Goal: Information Seeking & Learning: Learn about a topic

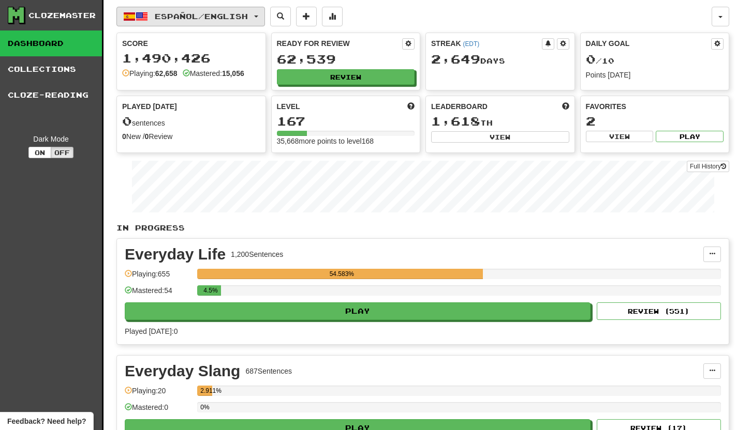
click at [265, 14] on button "Español / English" at bounding box center [190, 17] width 148 height 20
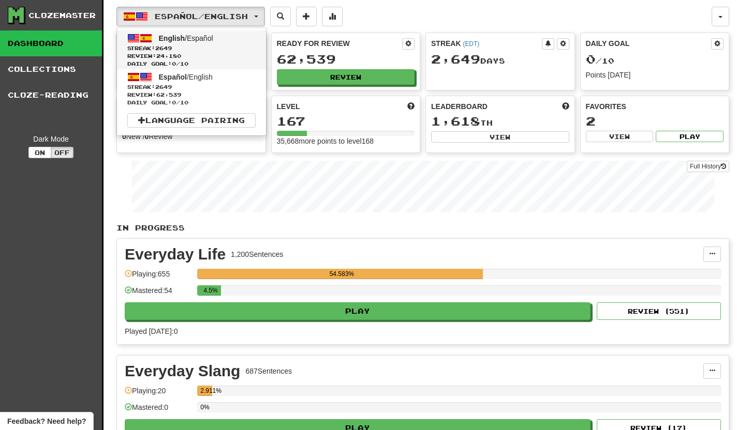
click at [186, 39] on span "English / Español" at bounding box center [186, 38] width 54 height 8
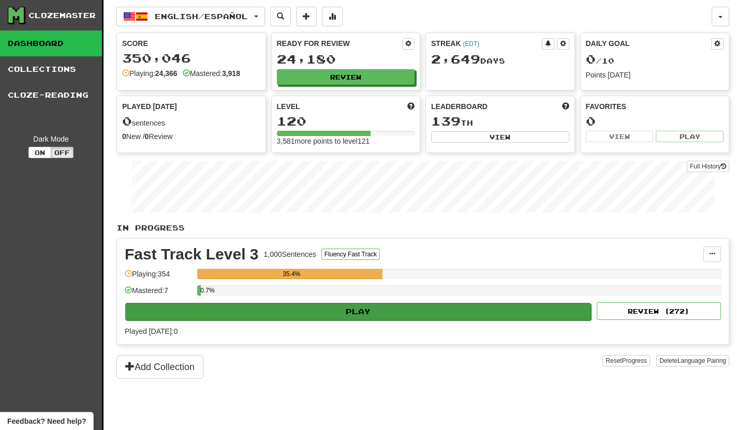
click at [368, 318] on button "Play" at bounding box center [358, 312] width 466 height 18
select select "**"
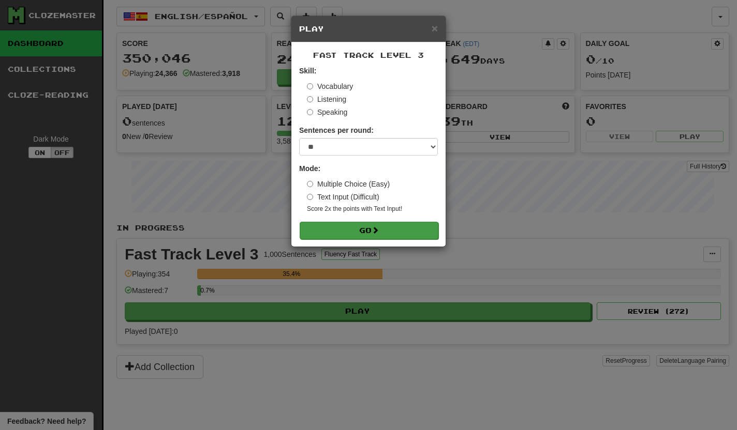
click at [377, 237] on button "Go" at bounding box center [369, 231] width 139 height 18
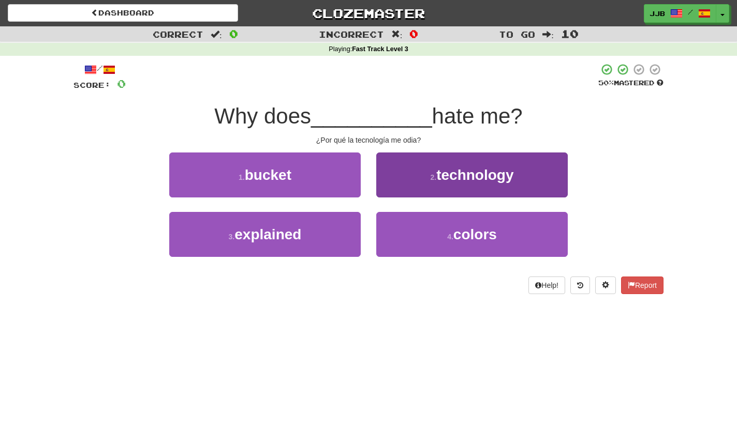
click at [451, 175] on span "technology" at bounding box center [474, 175] width 77 height 16
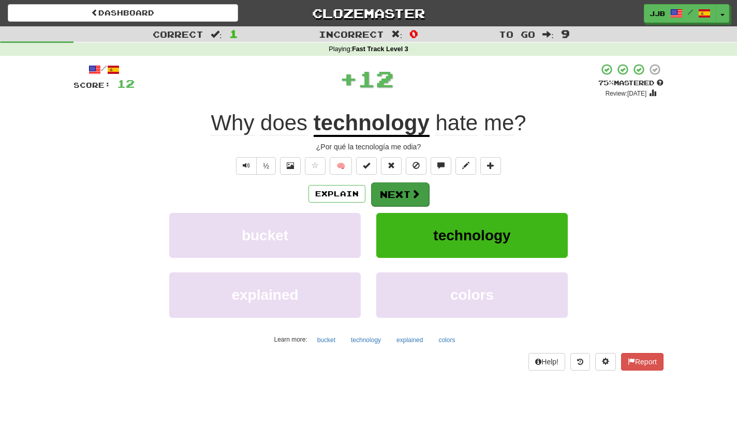
click at [393, 201] on button "Next" at bounding box center [400, 195] width 58 height 24
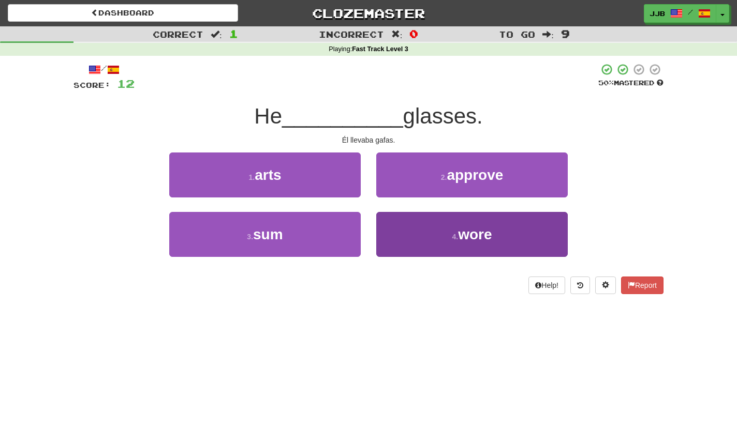
click at [423, 237] on button "4 . wore" at bounding box center [471, 234] width 191 height 45
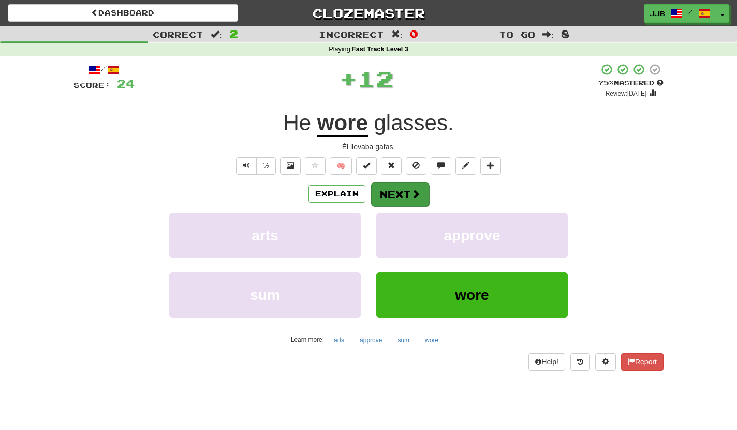
click at [404, 192] on button "Next" at bounding box center [400, 195] width 58 height 24
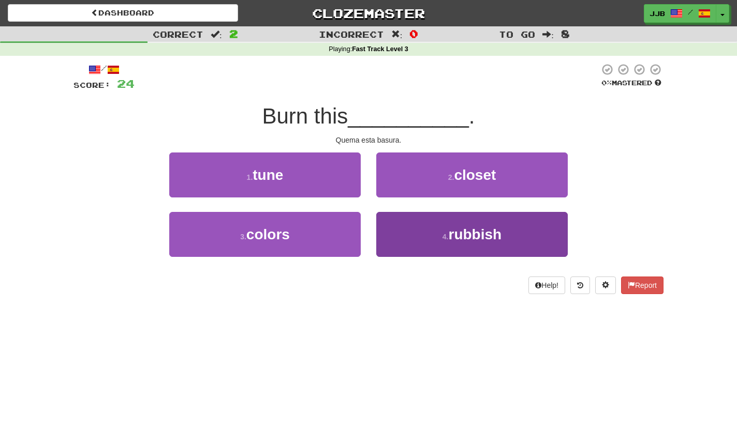
click at [436, 232] on button "4 . rubbish" at bounding box center [471, 234] width 191 height 45
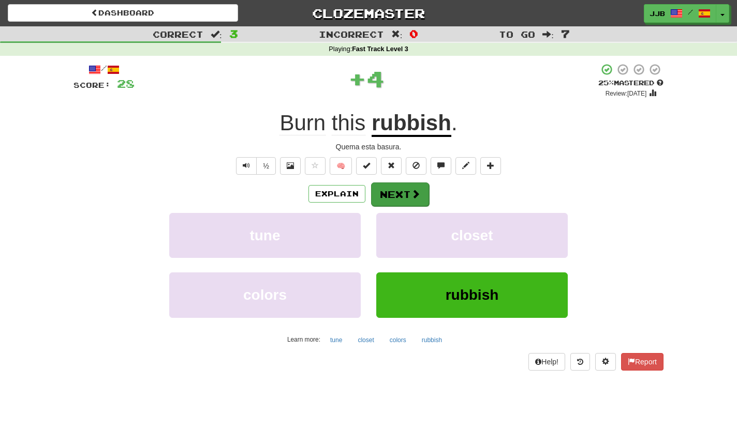
click at [401, 197] on button "Next" at bounding box center [400, 195] width 58 height 24
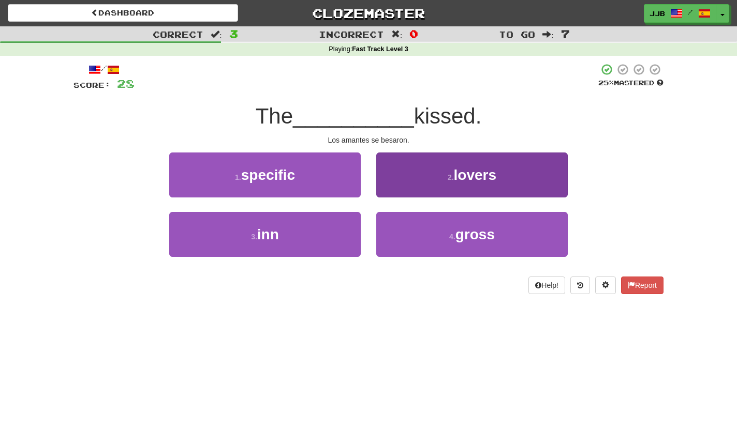
click at [440, 178] on button "2 . lovers" at bounding box center [471, 175] width 191 height 45
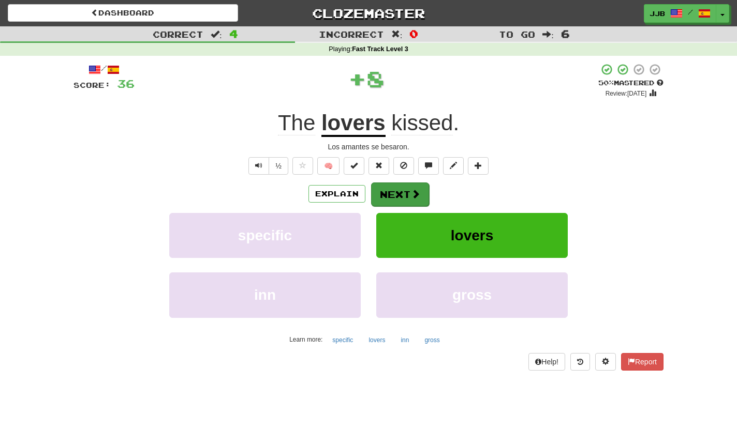
click at [411, 192] on span at bounding box center [415, 193] width 9 height 9
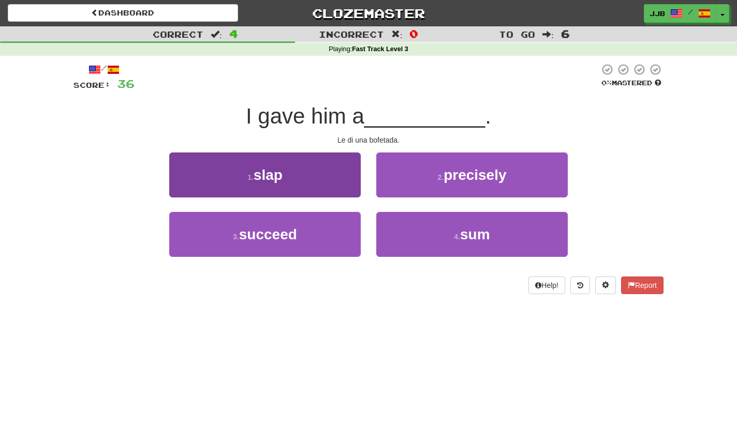
click at [332, 188] on button "1 . slap" at bounding box center [264, 175] width 191 height 45
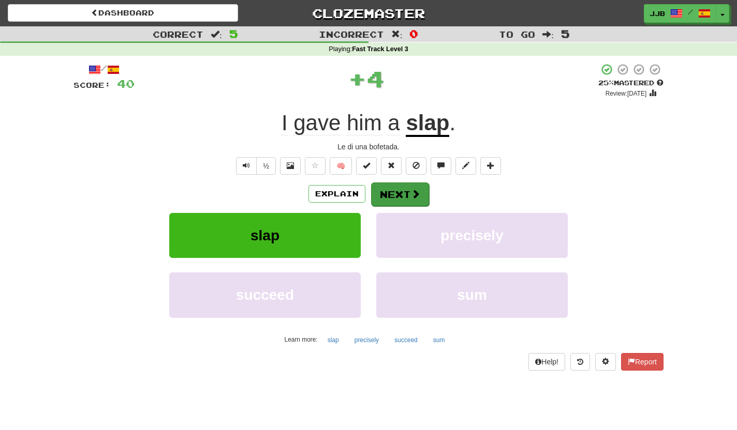
click at [405, 190] on button "Next" at bounding box center [400, 195] width 58 height 24
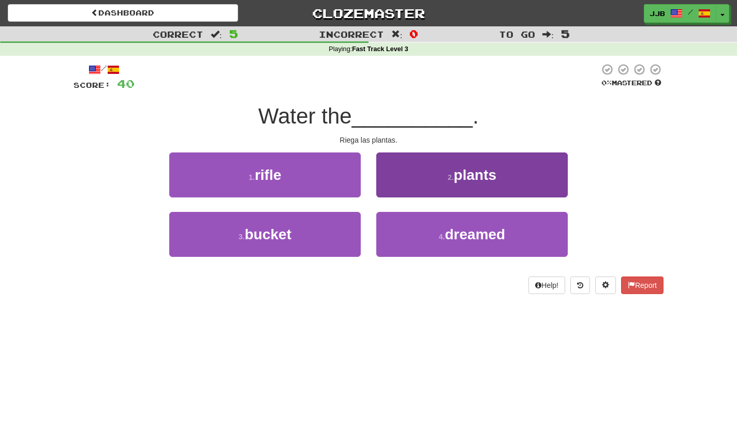
click at [399, 183] on button "2 . plants" at bounding box center [471, 175] width 191 height 45
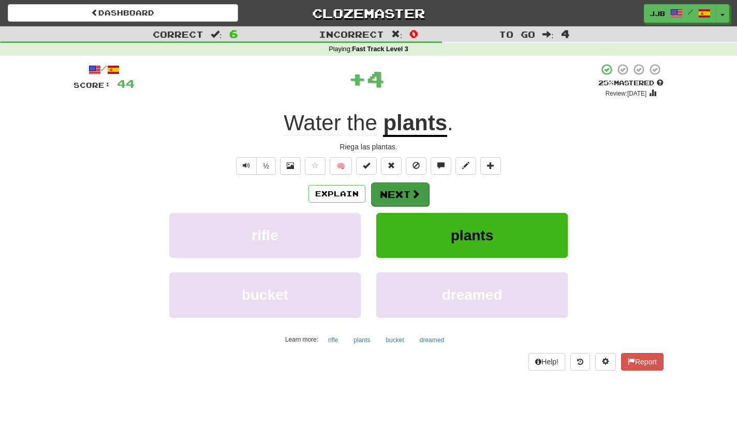
click at [394, 189] on button "Next" at bounding box center [400, 195] width 58 height 24
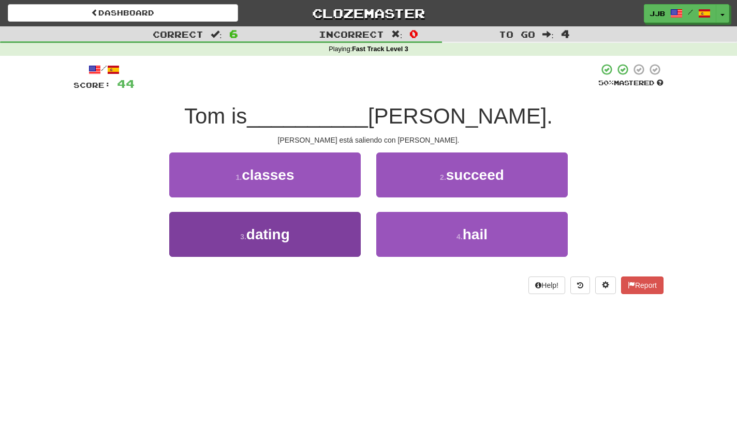
click at [327, 228] on button "3 . dating" at bounding box center [264, 234] width 191 height 45
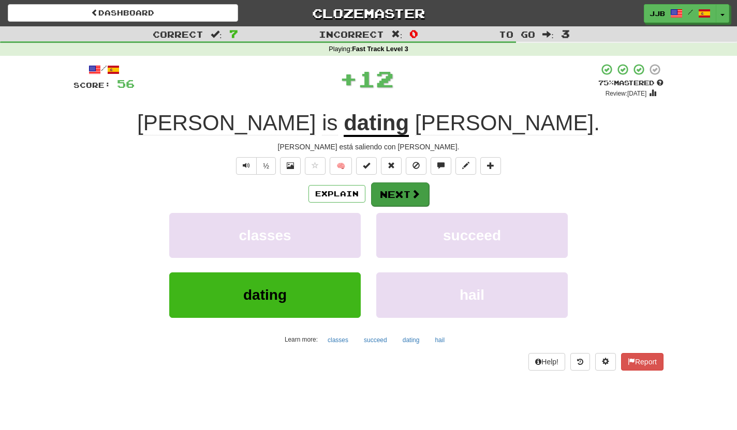
click at [386, 197] on button "Next" at bounding box center [400, 195] width 58 height 24
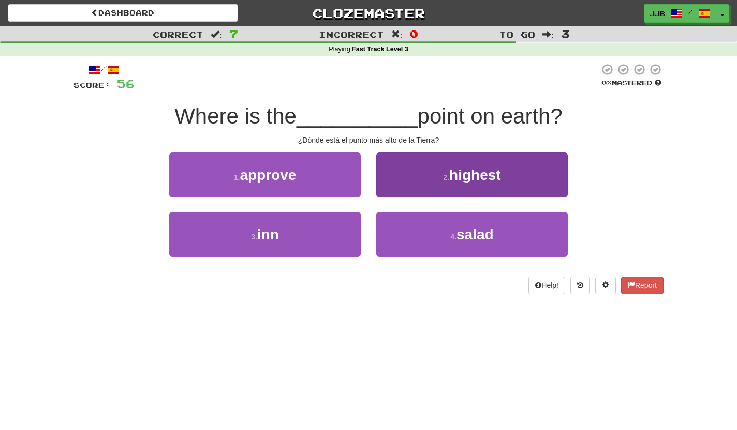
click at [424, 180] on button "2 . highest" at bounding box center [471, 175] width 191 height 45
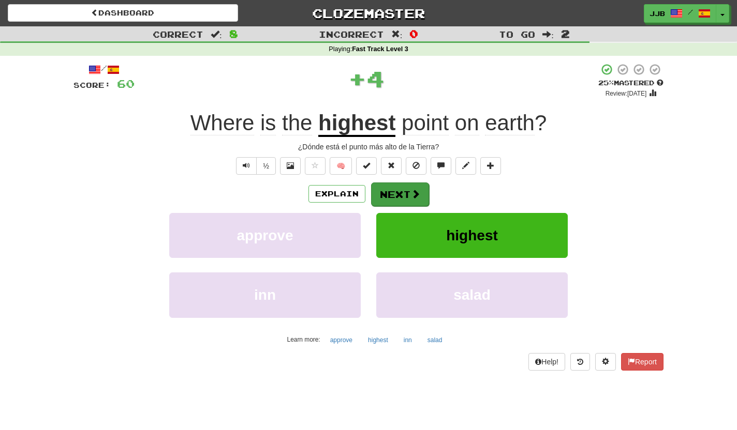
click at [404, 194] on button "Next" at bounding box center [400, 195] width 58 height 24
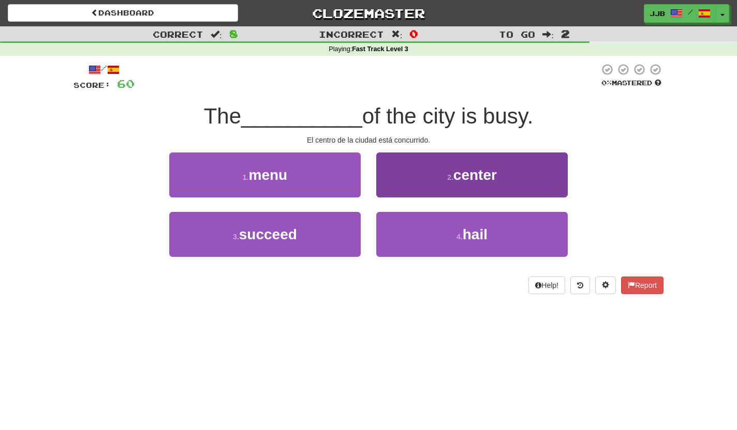
click at [431, 180] on button "2 . center" at bounding box center [471, 175] width 191 height 45
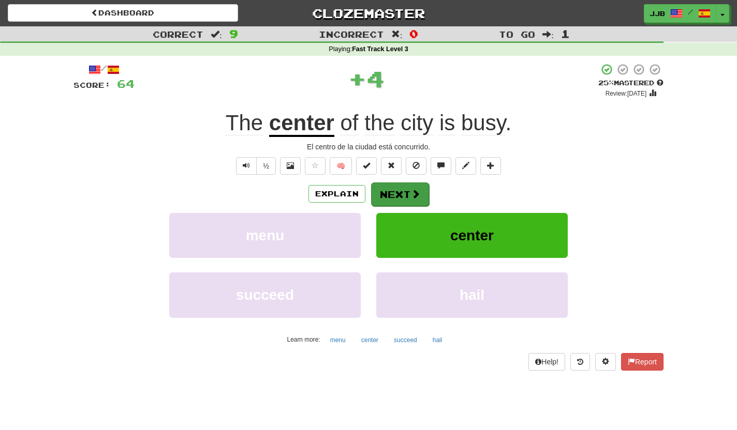
click at [399, 183] on button "Next" at bounding box center [400, 195] width 58 height 24
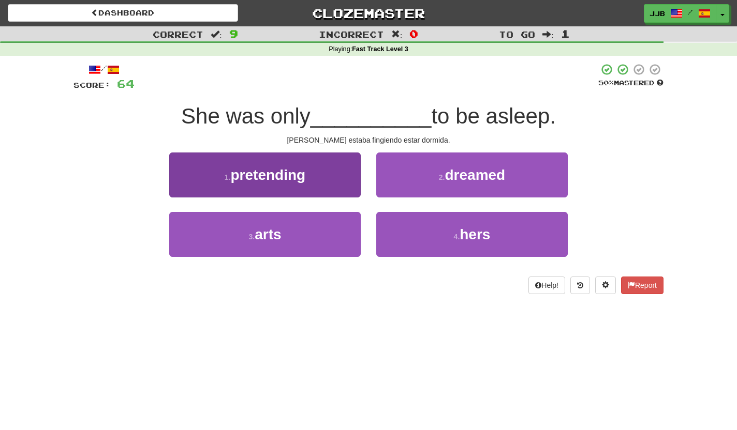
click at [349, 187] on button "1 . pretending" at bounding box center [264, 175] width 191 height 45
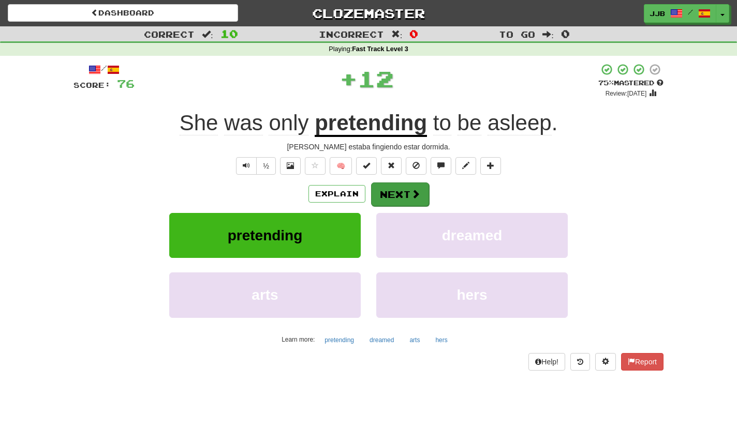
click at [408, 187] on button "Next" at bounding box center [400, 195] width 58 height 24
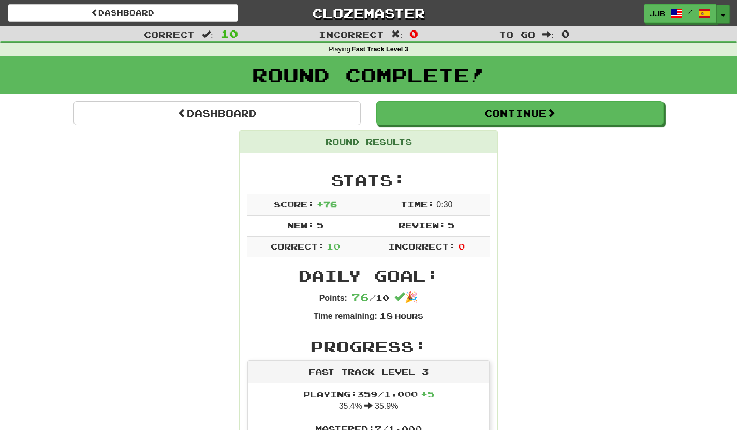
click at [721, 11] on button "Toggle Dropdown" at bounding box center [722, 14] width 13 height 19
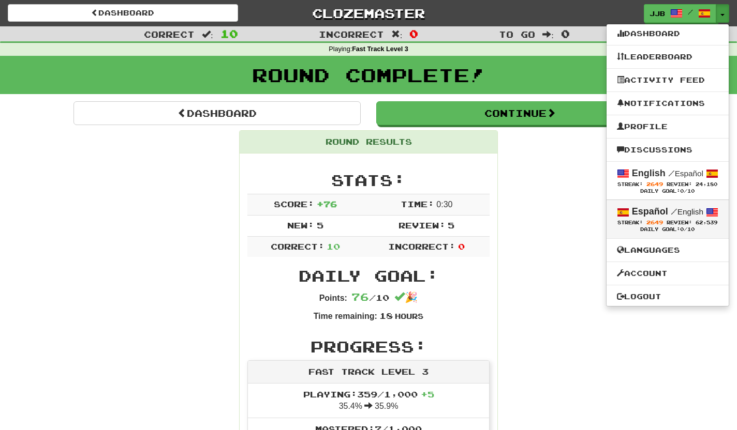
click at [638, 211] on strong "Español" at bounding box center [650, 211] width 36 height 10
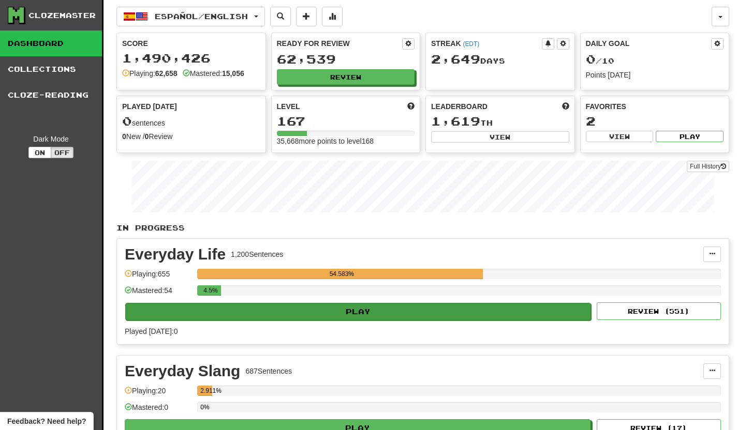
click at [398, 315] on button "Play" at bounding box center [358, 312] width 466 height 18
select select "**"
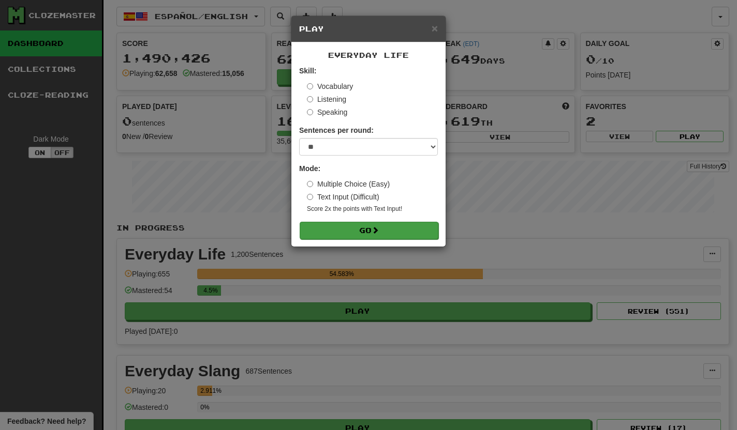
click at [389, 232] on button "Go" at bounding box center [369, 231] width 139 height 18
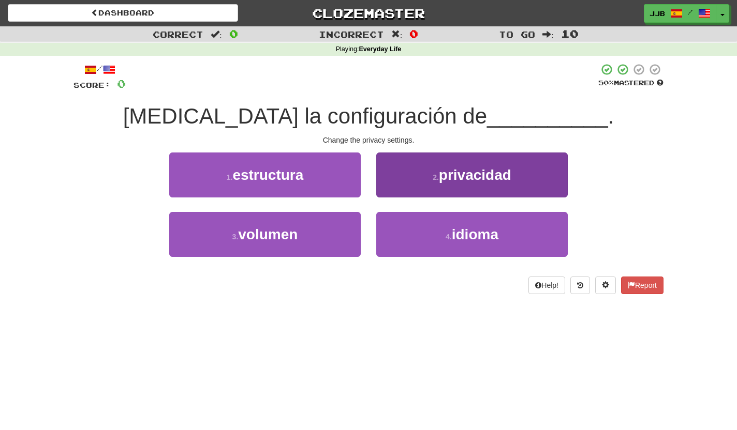
click at [454, 187] on button "2 . privacidad" at bounding box center [471, 175] width 191 height 45
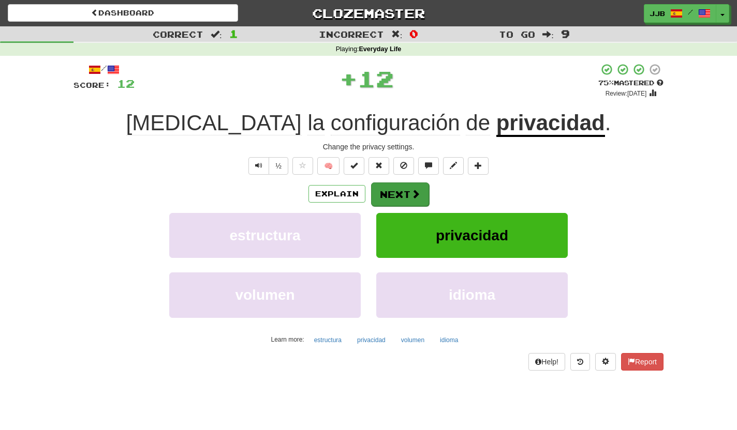
click at [414, 195] on span at bounding box center [415, 193] width 9 height 9
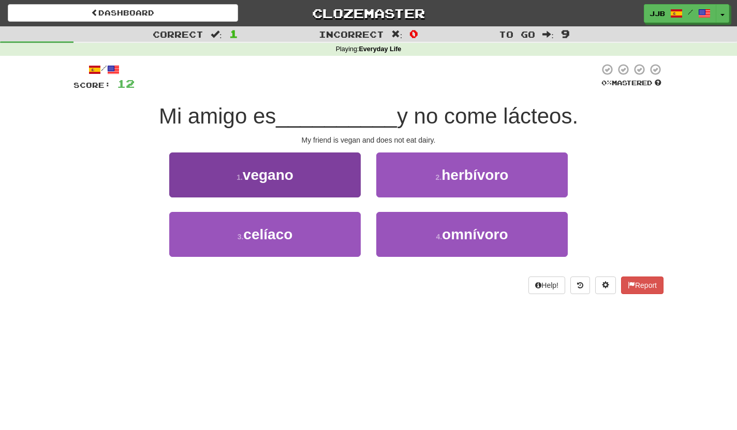
click at [341, 184] on button "1 . vegano" at bounding box center [264, 175] width 191 height 45
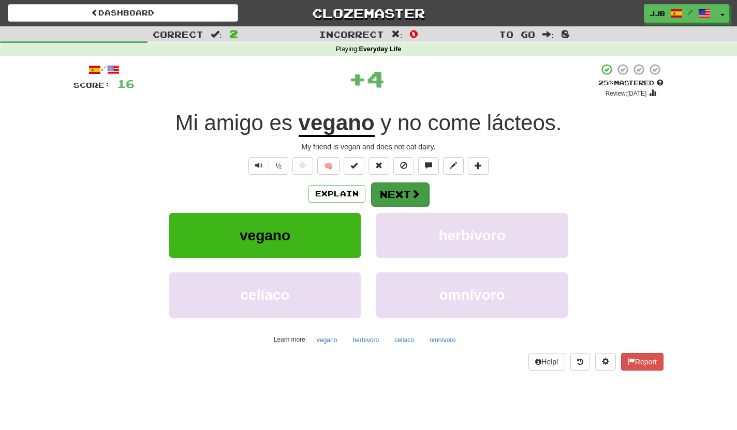
click at [402, 193] on button "Next" at bounding box center [400, 195] width 58 height 24
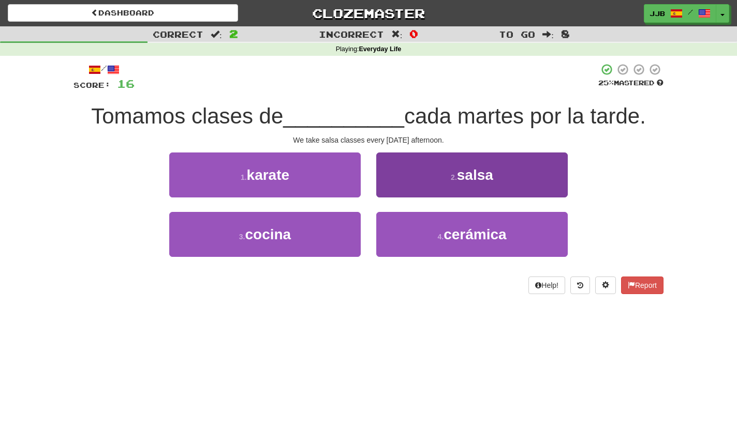
click at [419, 172] on button "2 . salsa" at bounding box center [471, 175] width 191 height 45
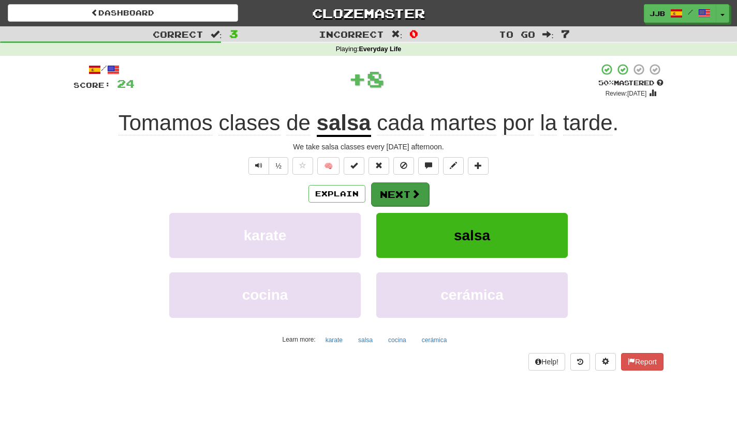
click at [392, 193] on button "Next" at bounding box center [400, 195] width 58 height 24
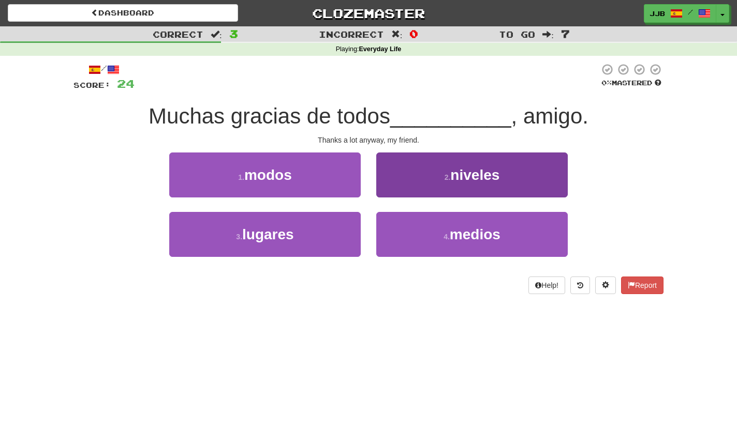
click at [428, 182] on button "2 . niveles" at bounding box center [471, 175] width 191 height 45
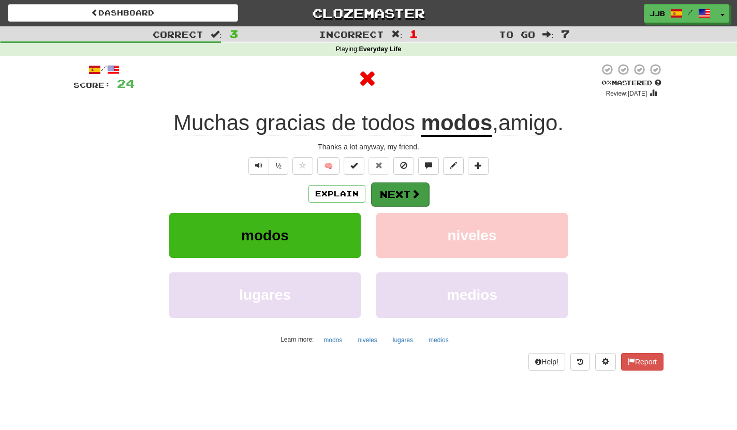
click at [413, 191] on span at bounding box center [415, 193] width 9 height 9
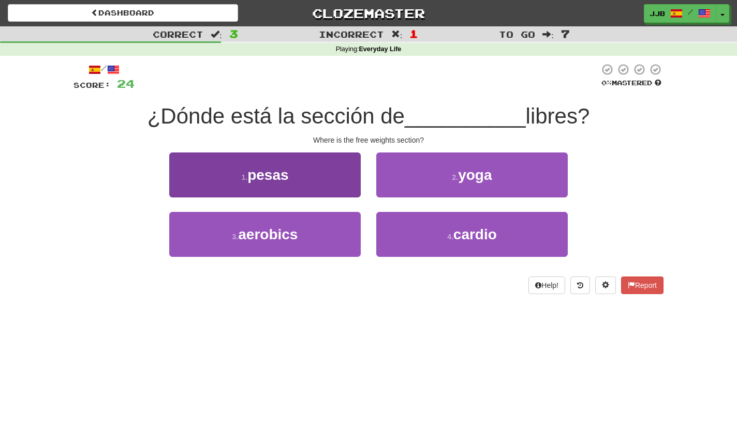
click at [335, 181] on button "1 . pesas" at bounding box center [264, 175] width 191 height 45
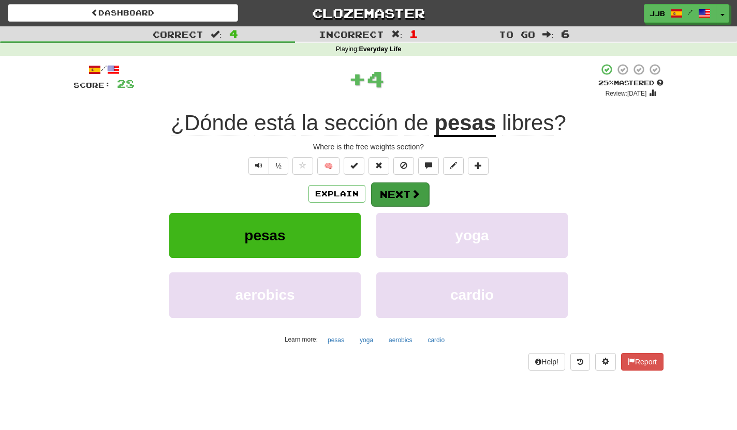
click at [389, 190] on button "Next" at bounding box center [400, 195] width 58 height 24
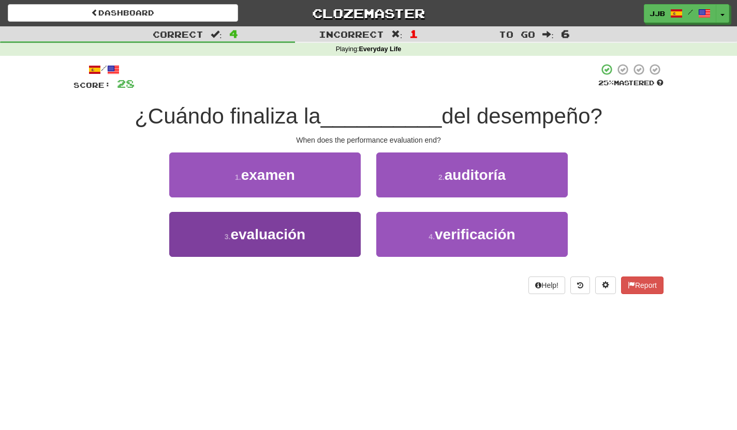
click at [317, 224] on button "3 . evaluación" at bounding box center [264, 234] width 191 height 45
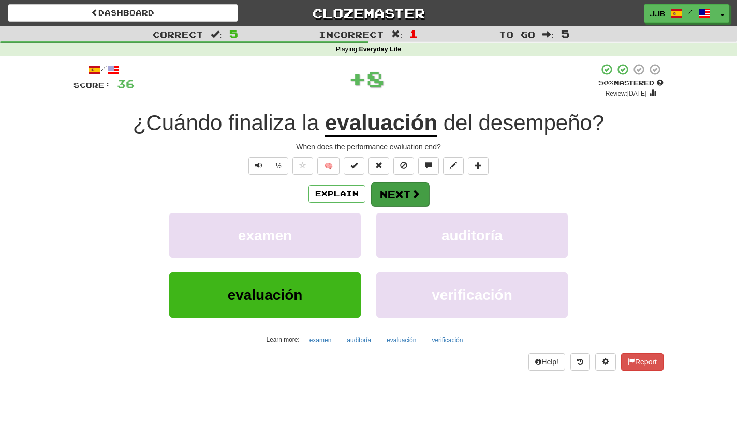
click at [397, 185] on button "Next" at bounding box center [400, 195] width 58 height 24
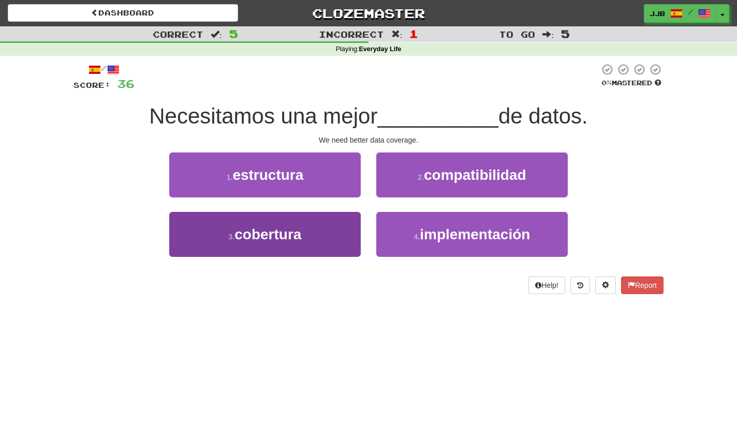
click at [324, 233] on button "3 . cobertura" at bounding box center [264, 234] width 191 height 45
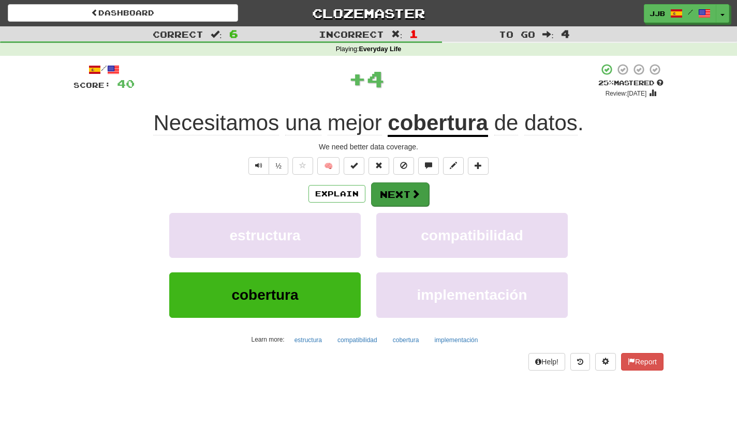
click at [400, 189] on button "Next" at bounding box center [400, 195] width 58 height 24
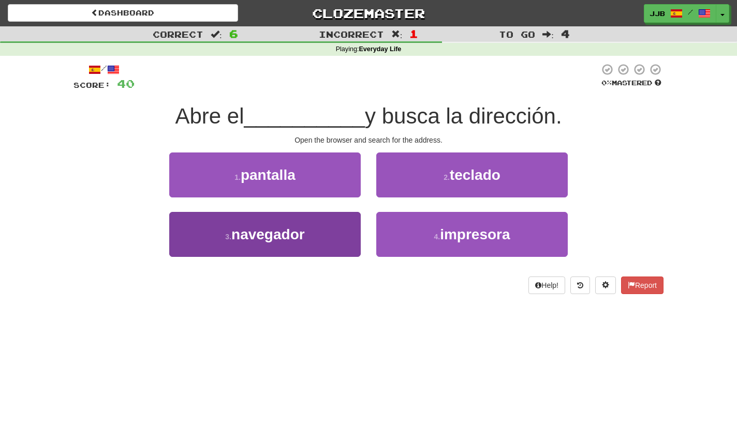
click at [341, 238] on button "3 . navegador" at bounding box center [264, 234] width 191 height 45
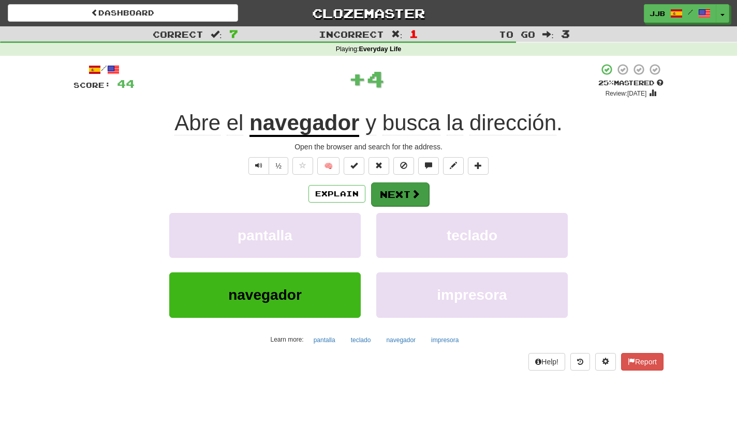
click at [417, 189] on span at bounding box center [415, 193] width 9 height 9
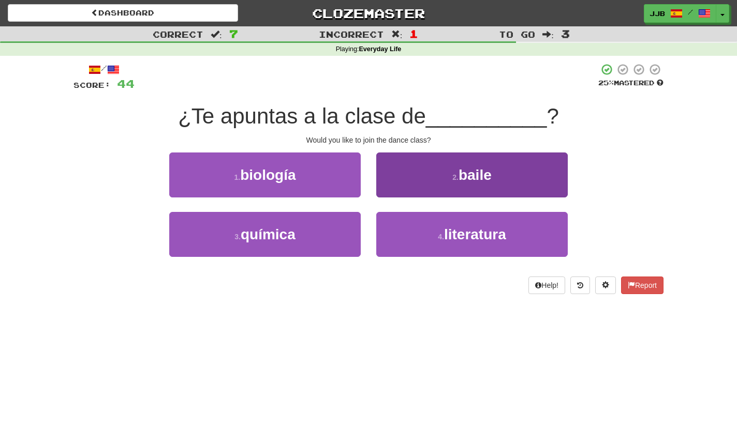
click at [427, 176] on button "2 . baile" at bounding box center [471, 175] width 191 height 45
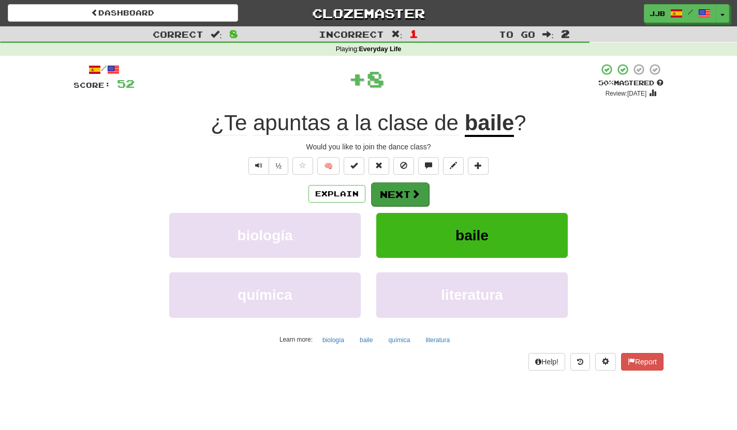
click at [406, 192] on button "Next" at bounding box center [400, 195] width 58 height 24
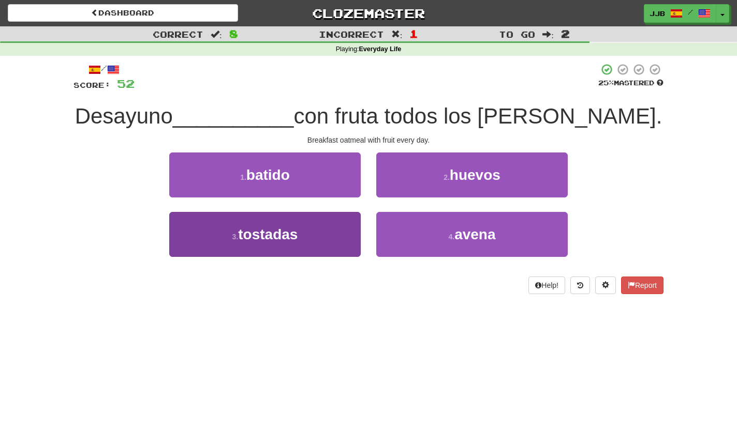
click at [335, 240] on button "3 . tostadas" at bounding box center [264, 234] width 191 height 45
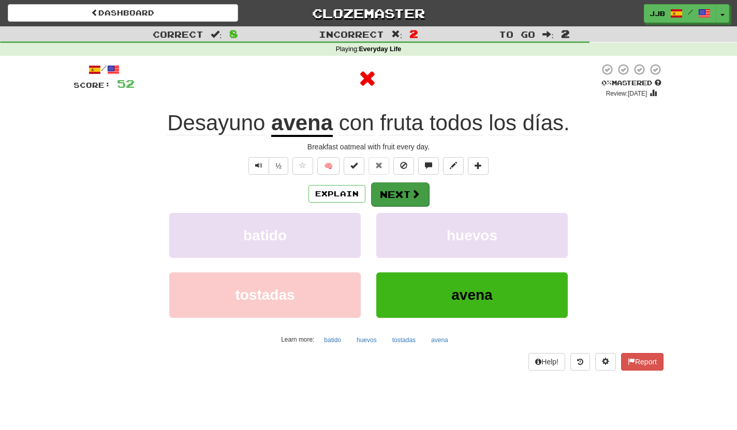
click at [392, 188] on button "Next" at bounding box center [400, 195] width 58 height 24
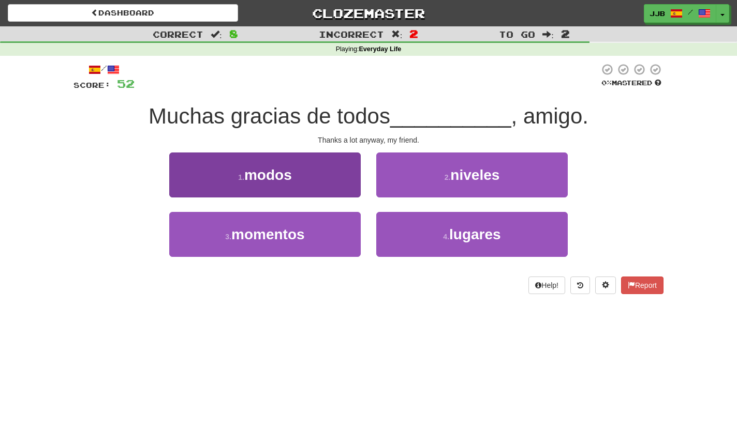
click at [337, 180] on button "1 . modos" at bounding box center [264, 175] width 191 height 45
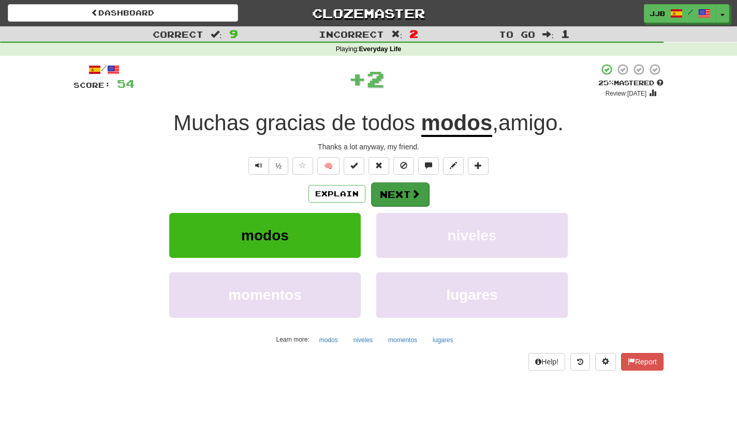
click at [397, 194] on button "Next" at bounding box center [400, 195] width 58 height 24
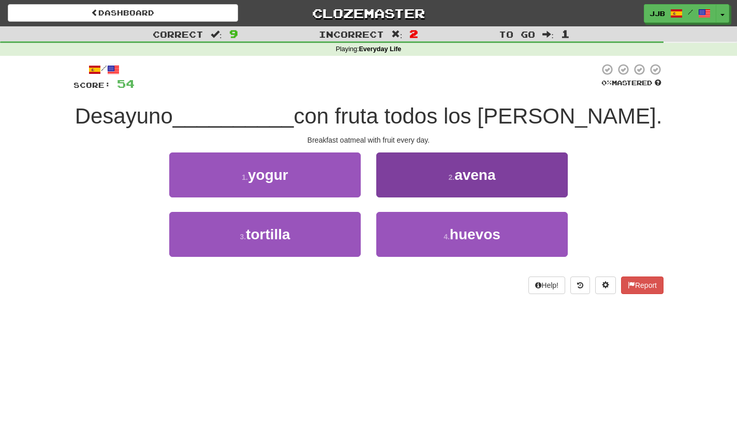
click at [421, 182] on button "2 . avena" at bounding box center [471, 175] width 191 height 45
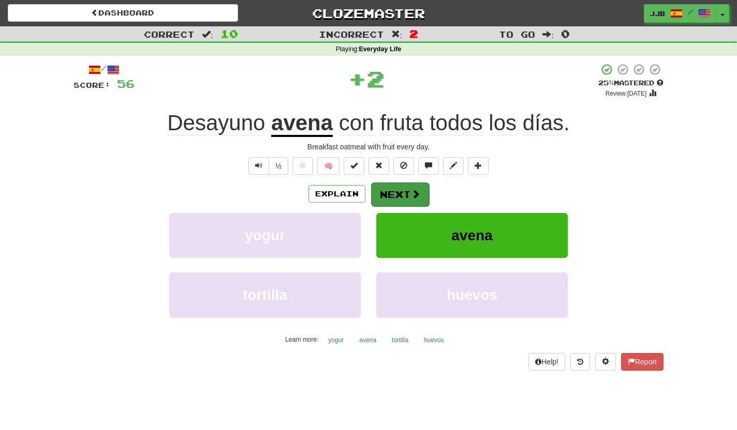
click at [396, 197] on button "Next" at bounding box center [400, 195] width 58 height 24
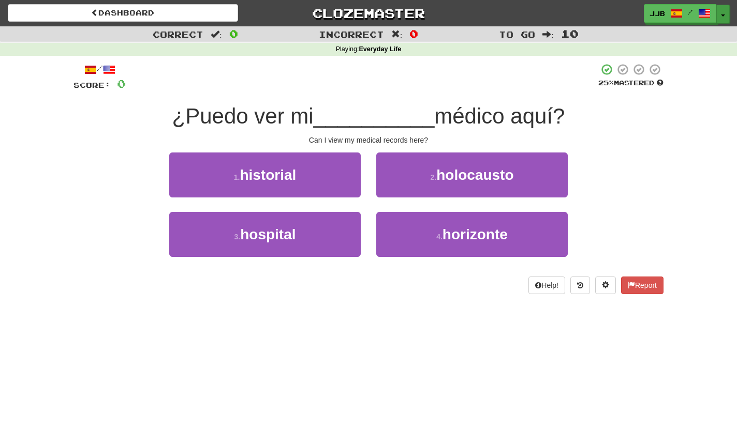
click at [724, 17] on button "Toggle Dropdown" at bounding box center [722, 14] width 13 height 19
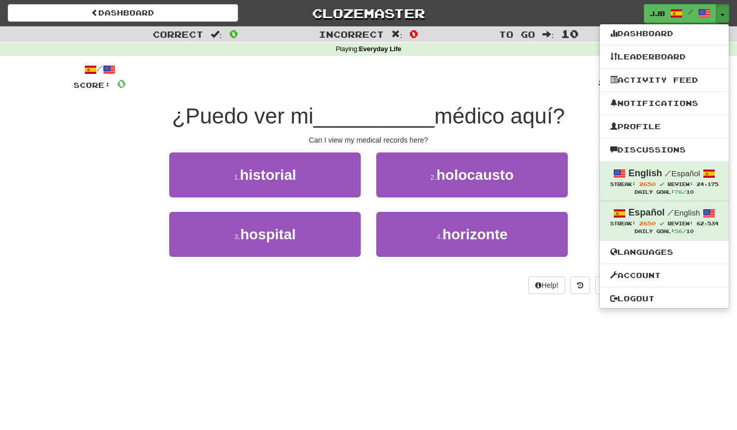
click at [397, 97] on div "/ Score: 0 25 % Mastered ¿Puedo ver mi __________ médico aquí? Can I view my me…" at bounding box center [368, 178] width 590 height 231
